Goal: Navigation & Orientation: Understand site structure

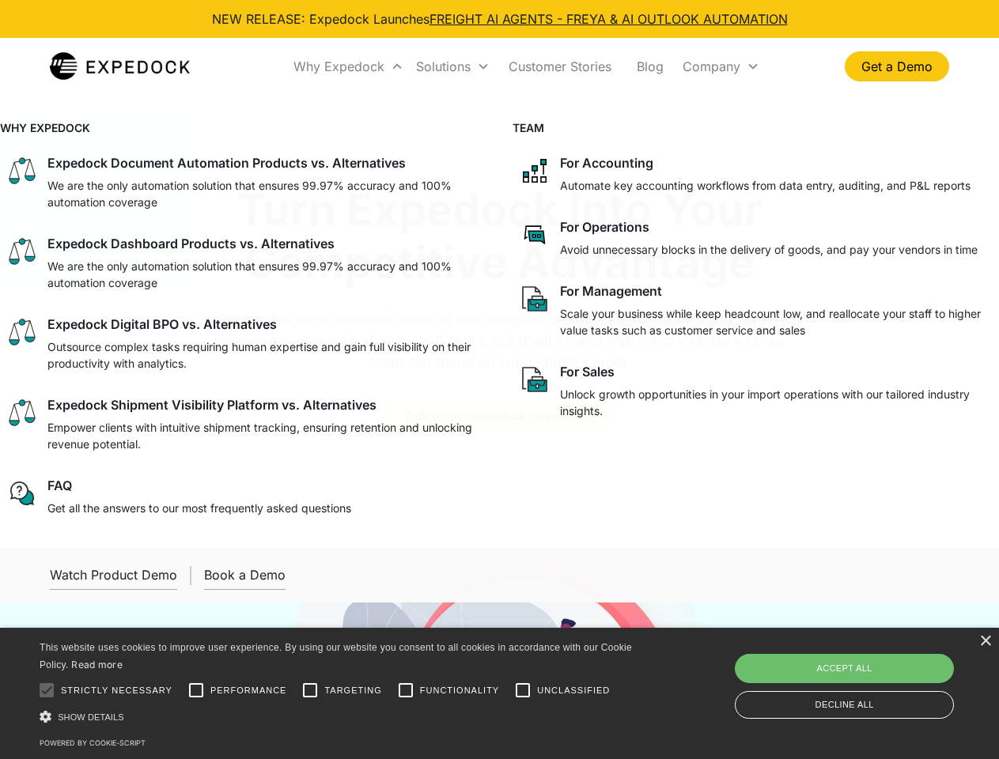
click at [349, 66] on div "Why Expedock" at bounding box center [338, 67] width 91 height 16
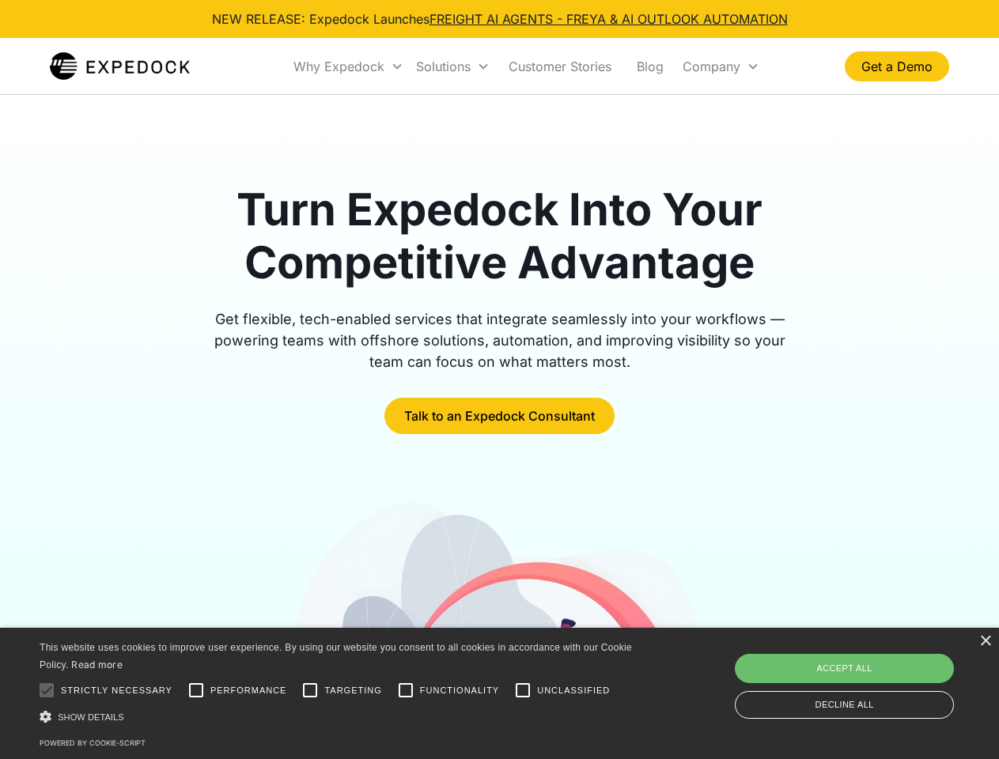
click at [452, 66] on div "Solutions" at bounding box center [443, 67] width 55 height 16
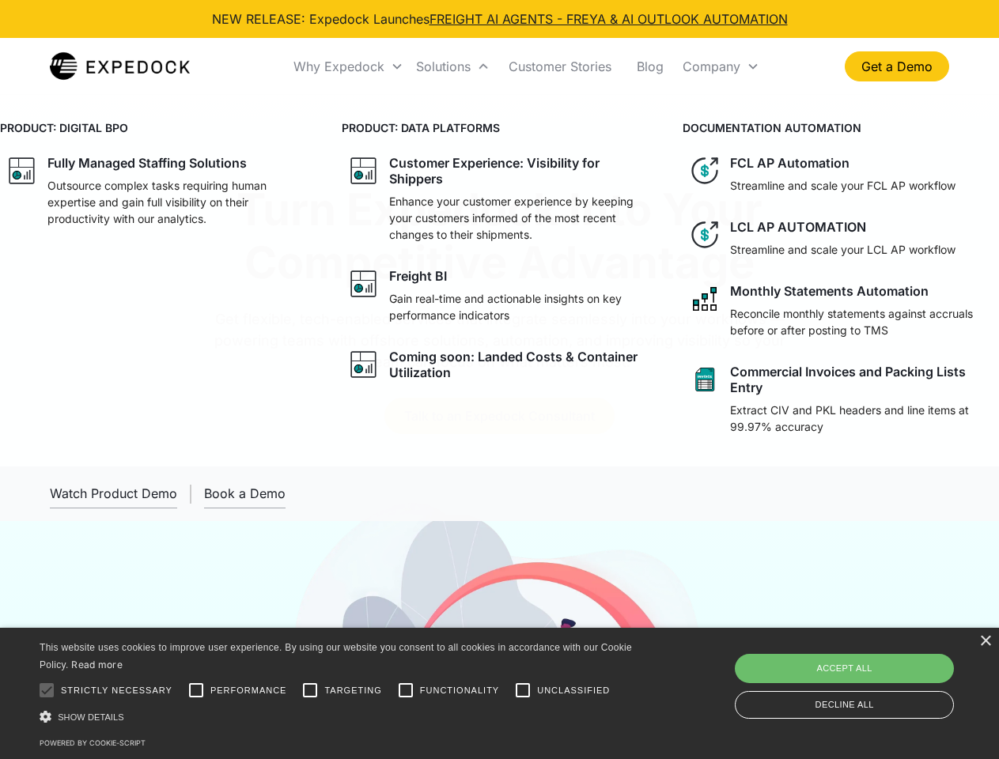
click at [720, 66] on div "Company" at bounding box center [711, 67] width 58 height 16
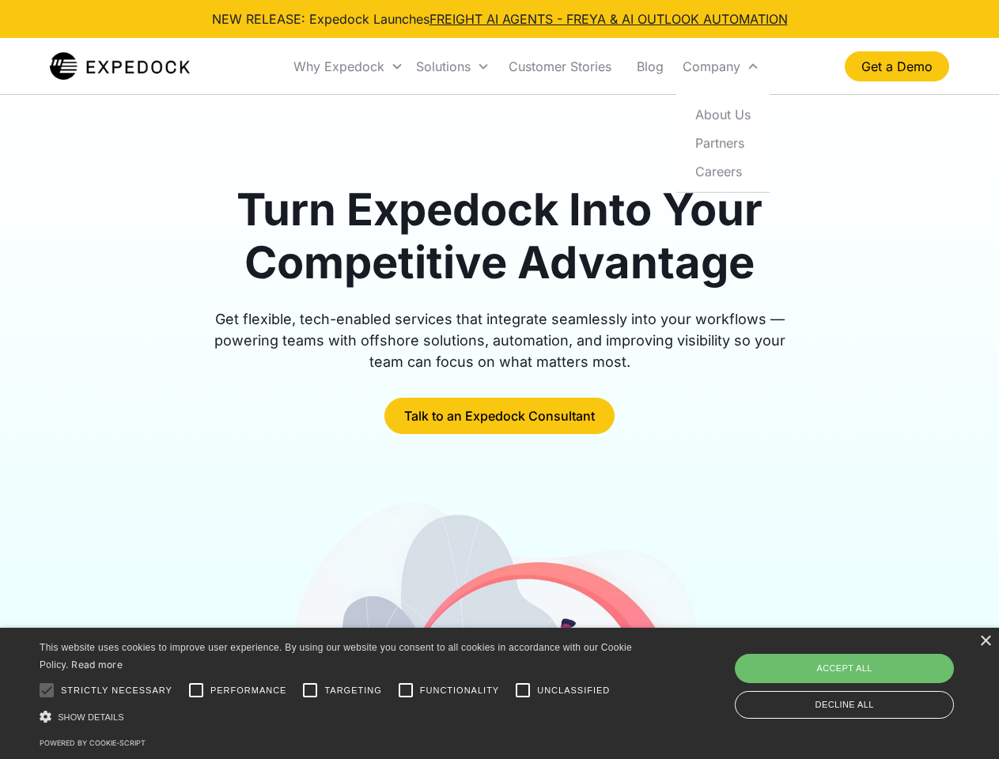
click at [47, 690] on div at bounding box center [47, 690] width 32 height 32
click at [196, 690] on input "Performance" at bounding box center [196, 690] width 32 height 32
checkbox input "true"
click at [310, 690] on input "Targeting" at bounding box center [310, 690] width 32 height 32
checkbox input "true"
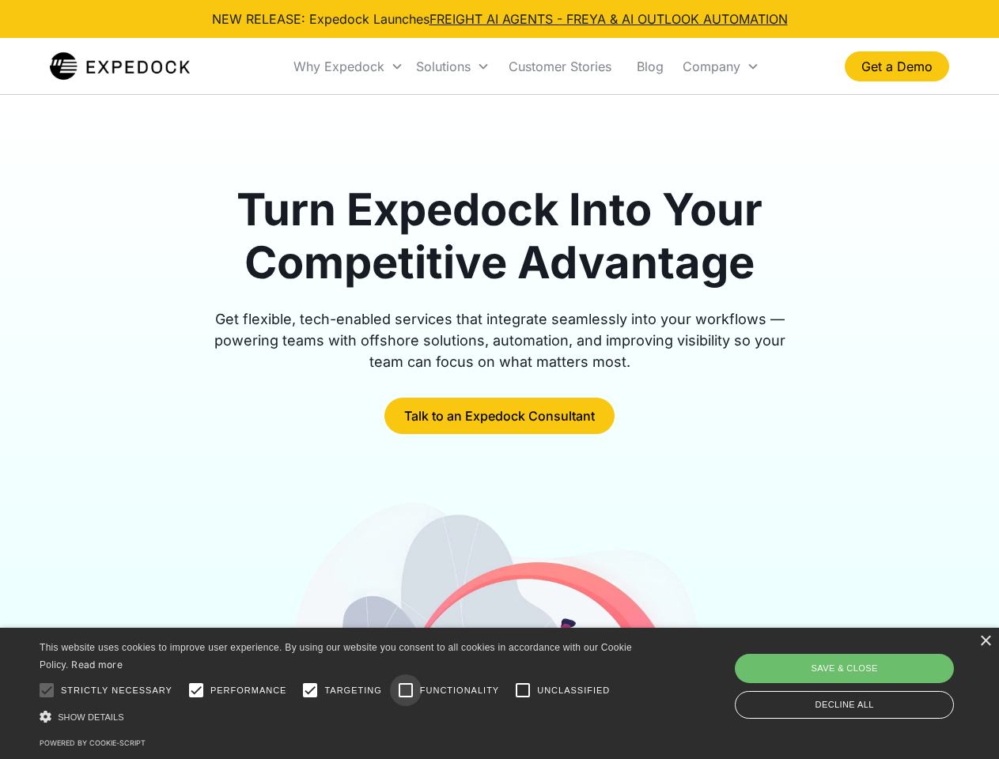
click at [406, 690] on input "Functionality" at bounding box center [406, 690] width 32 height 32
checkbox input "true"
click at [523, 690] on input "Unclassified" at bounding box center [523, 690] width 32 height 32
checkbox input "true"
click at [338, 716] on div "Show details Hide details" at bounding box center [339, 716] width 598 height 17
